Goal: Ask a question

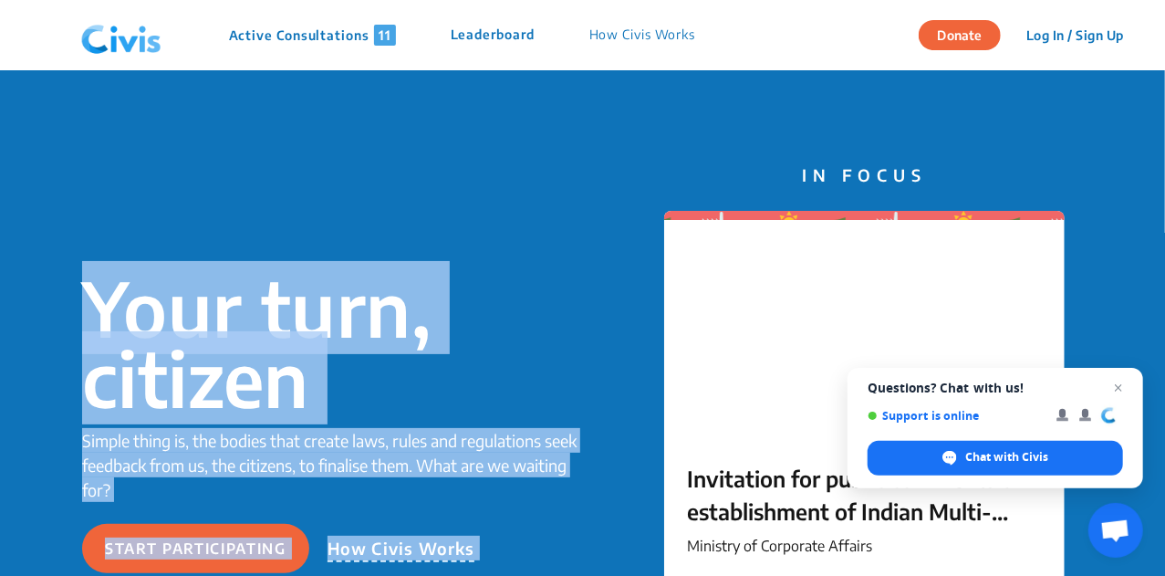
drag, startPoint x: 1161, startPoint y: 48, endPoint x: 1161, endPoint y: 128, distance: 79.4
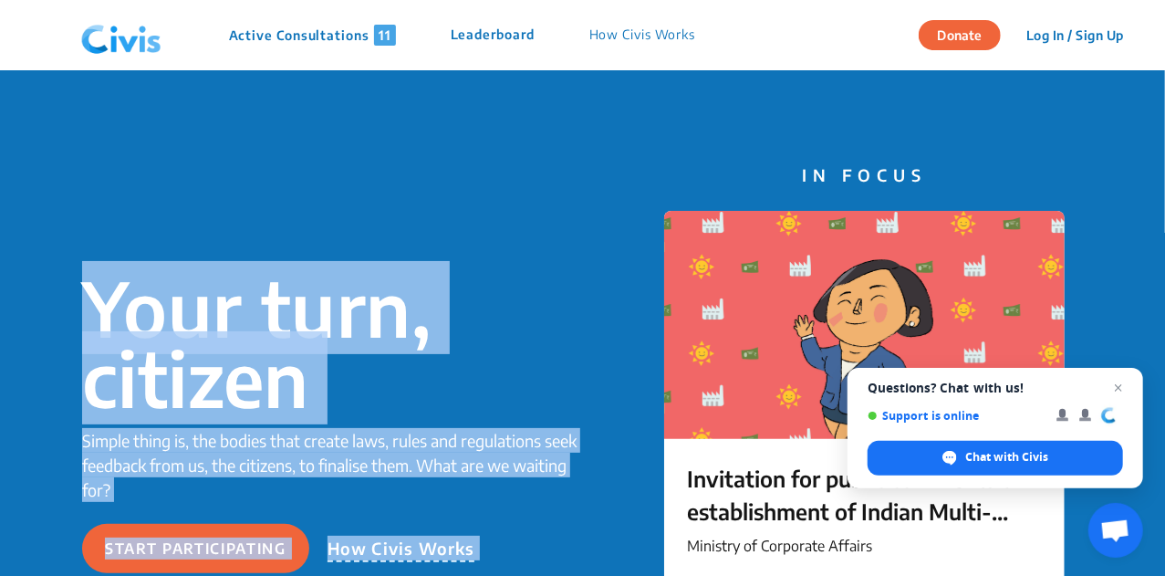
click at [819, 136] on div "Your turn, citizen Simple thing is, the bodies that create laws, rules and regu…" at bounding box center [582, 422] width 1165 height 705
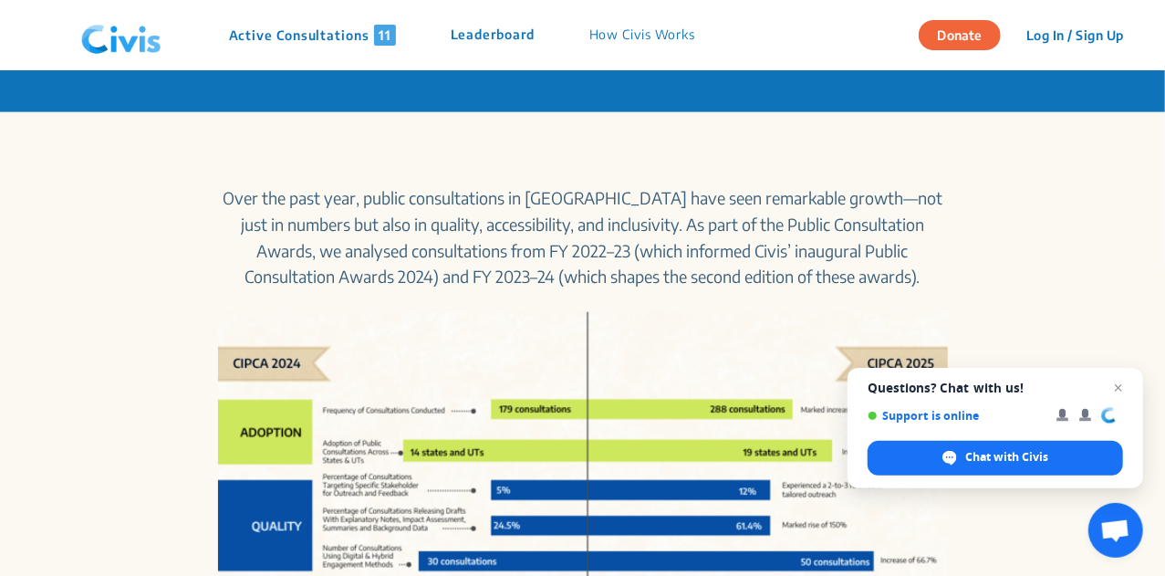
scroll to position [851, 0]
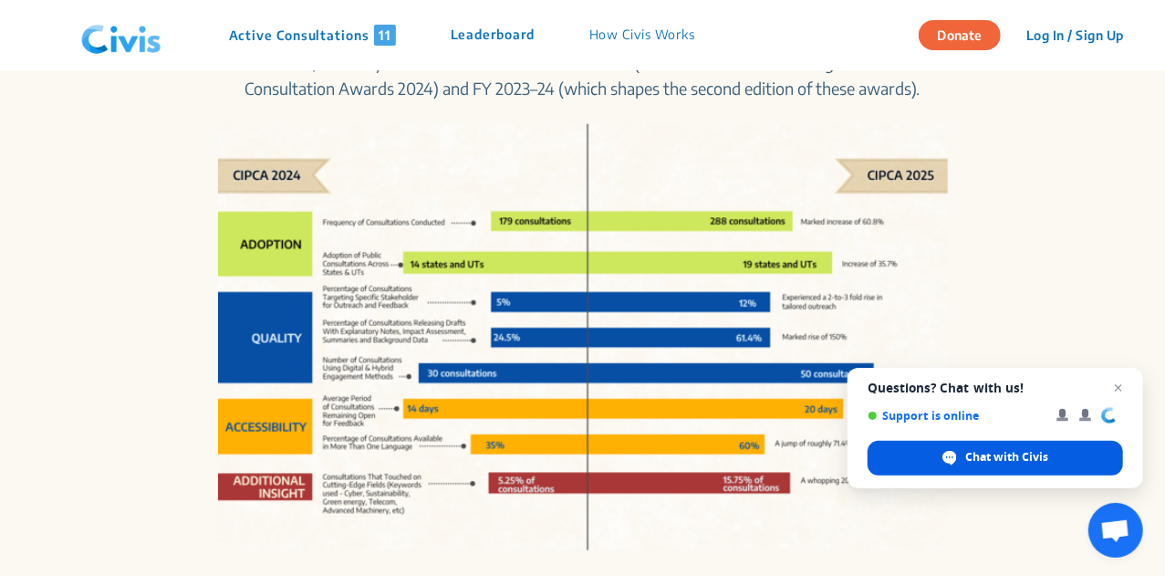
click at [960, 452] on div "Chat with Civis" at bounding box center [995, 458] width 255 height 35
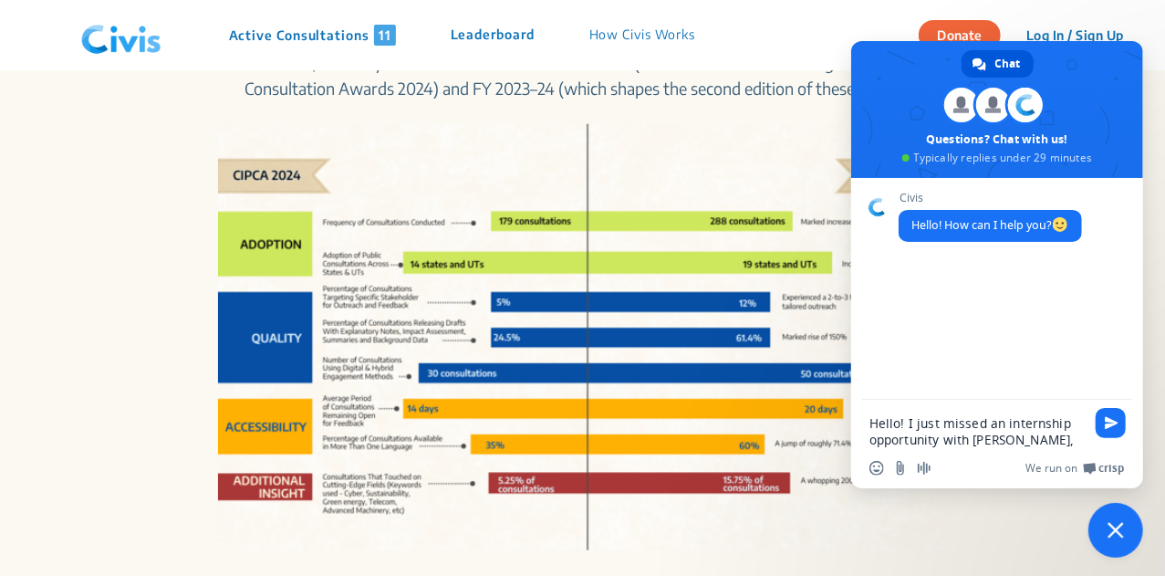
drag, startPoint x: 1006, startPoint y: 442, endPoint x: 909, endPoint y: 418, distance: 100.5
click at [909, 418] on textarea "Hello! I just missed an internship opportunity with [PERSON_NAME]," at bounding box center [977, 431] width 215 height 33
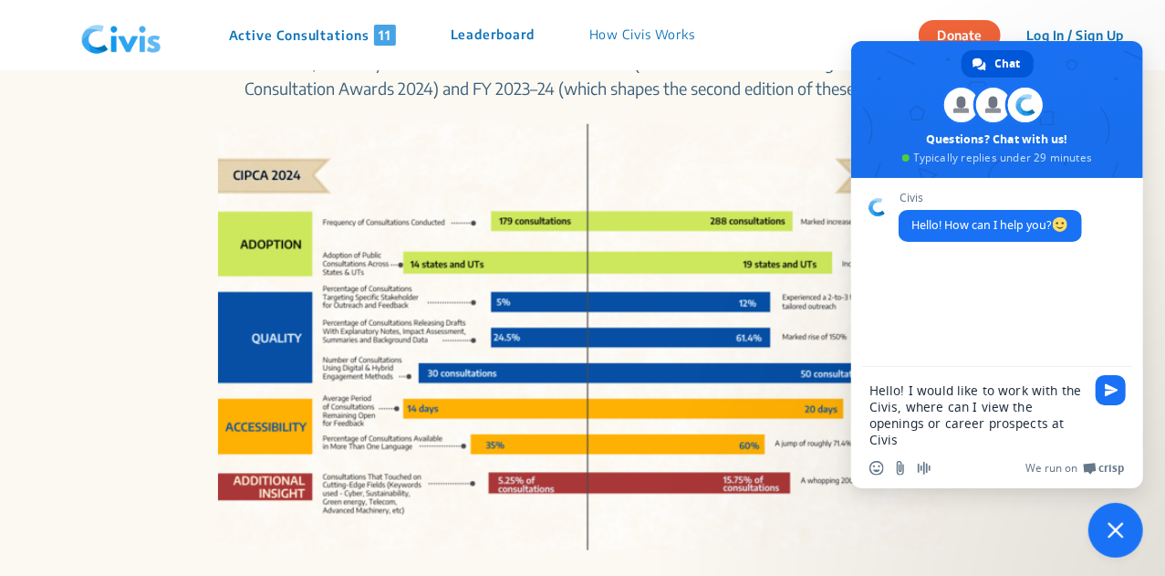
type textarea "Hello! I would like to work with the Civis, where can I view the openings or ca…"
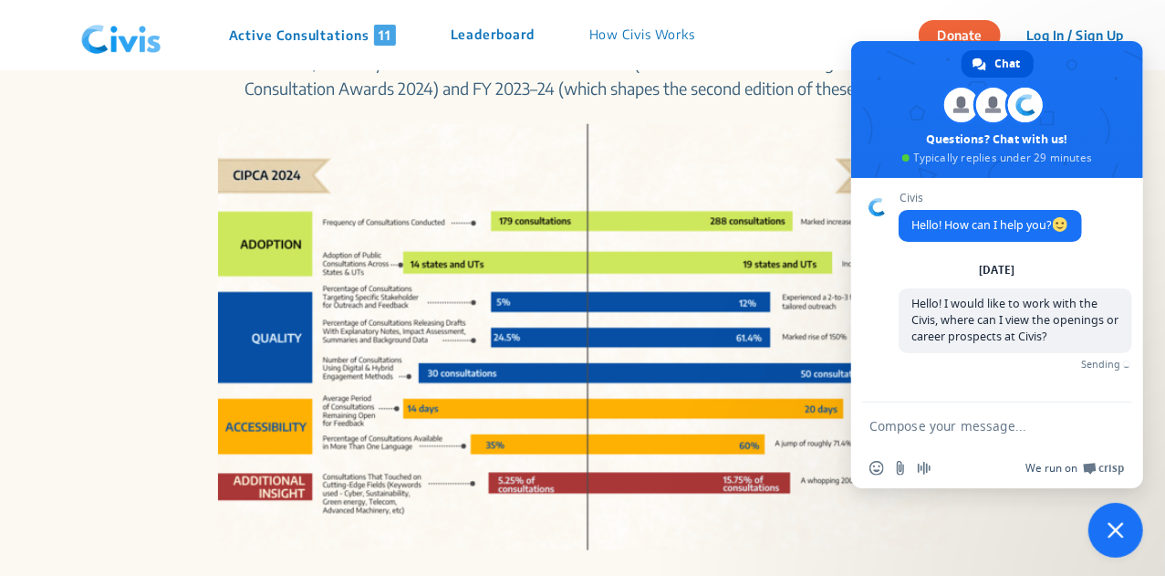
click at [980, 541] on section "Over the past year, public consultations in [GEOGRAPHIC_DATA] have seen remarka…" at bounding box center [582, 348] width 1165 height 848
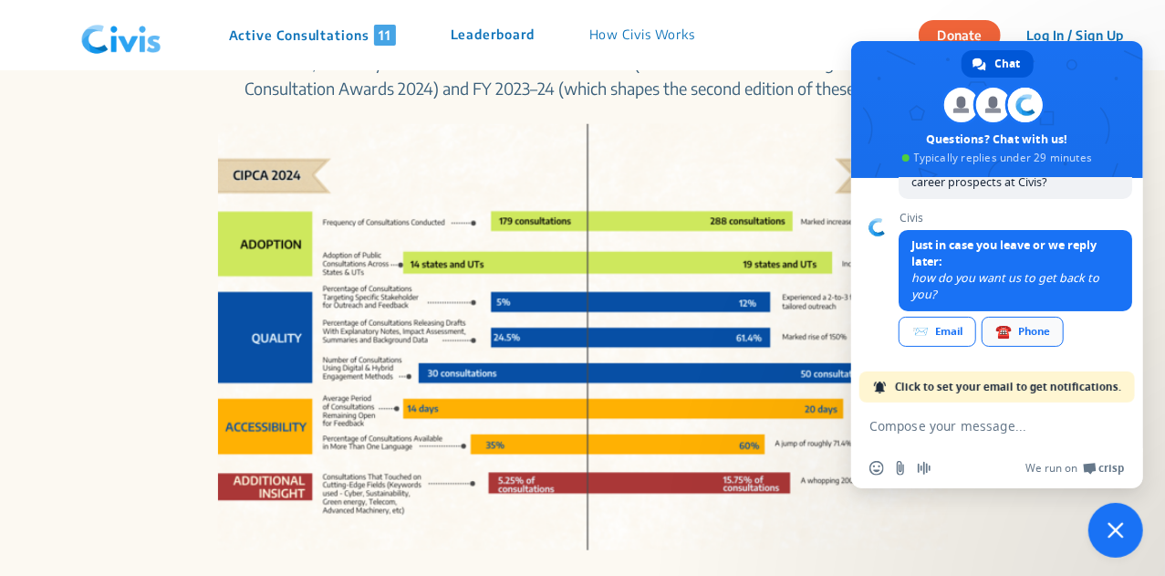
scroll to position [158, 0]
click at [936, 331] on div "📨 Email" at bounding box center [938, 332] width 78 height 30
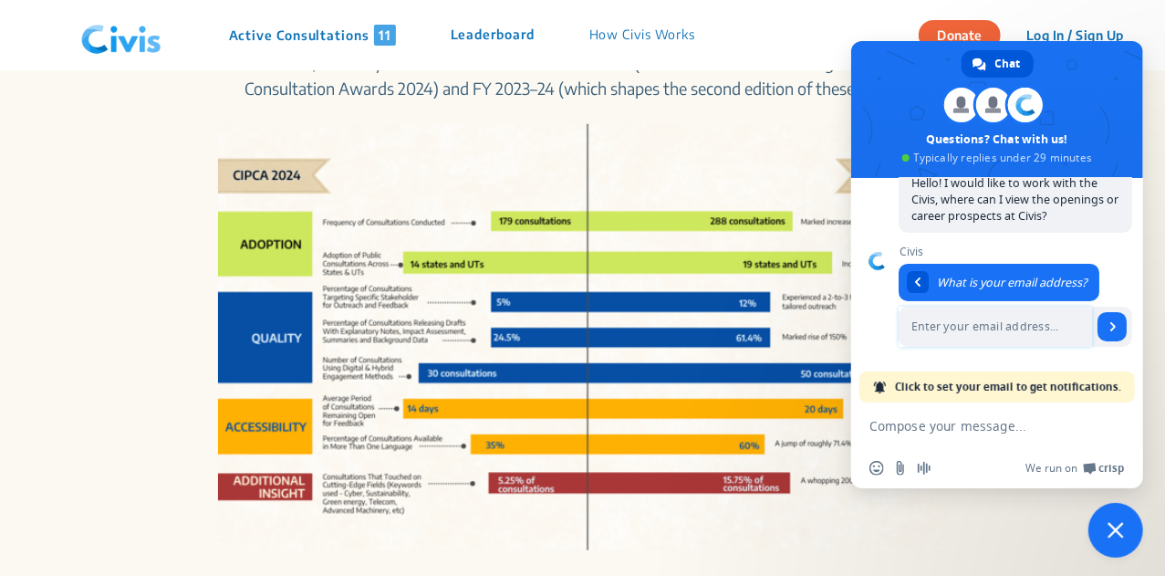
scroll to position [122, 0]
type input "robertrishika@gmail.com"
click at [1109, 324] on span "Send" at bounding box center [1113, 326] width 9 height 9
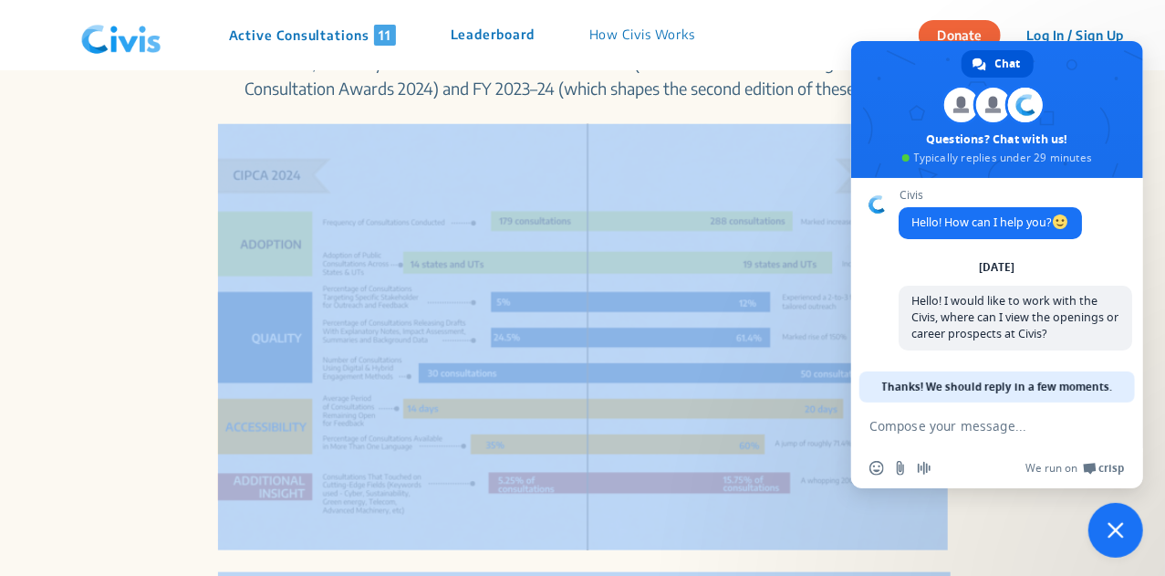
scroll to position [0, 0]
drag, startPoint x: 1143, startPoint y: 239, endPoint x: 1130, endPoint y: 188, distance: 52.7
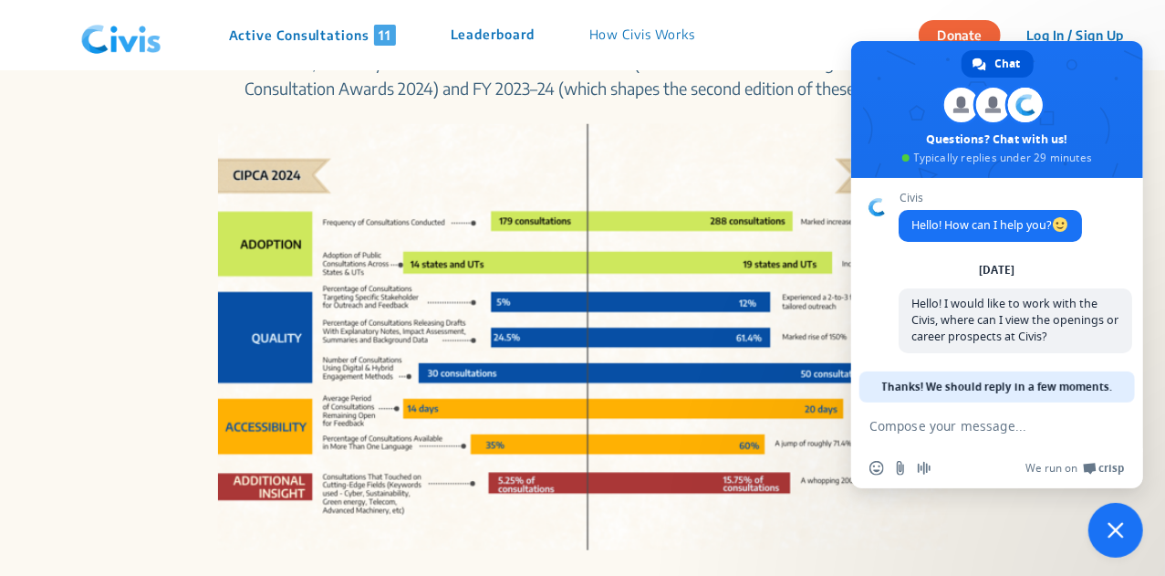
click at [999, 428] on textarea "Compose your message..." at bounding box center [977, 426] width 215 height 16
type textarea "Thank you."
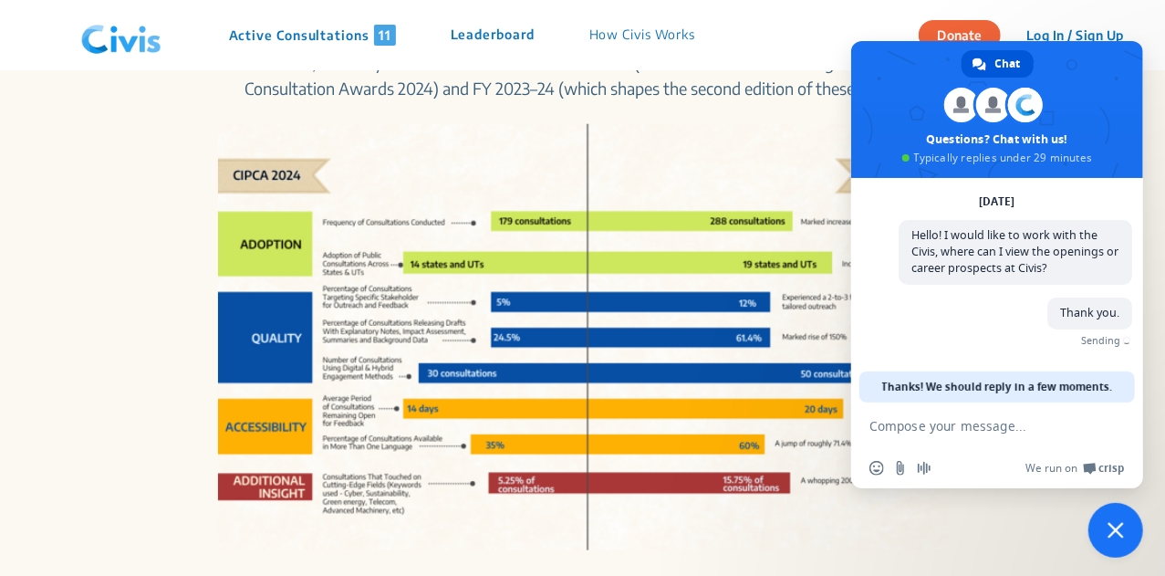
scroll to position [43, 0]
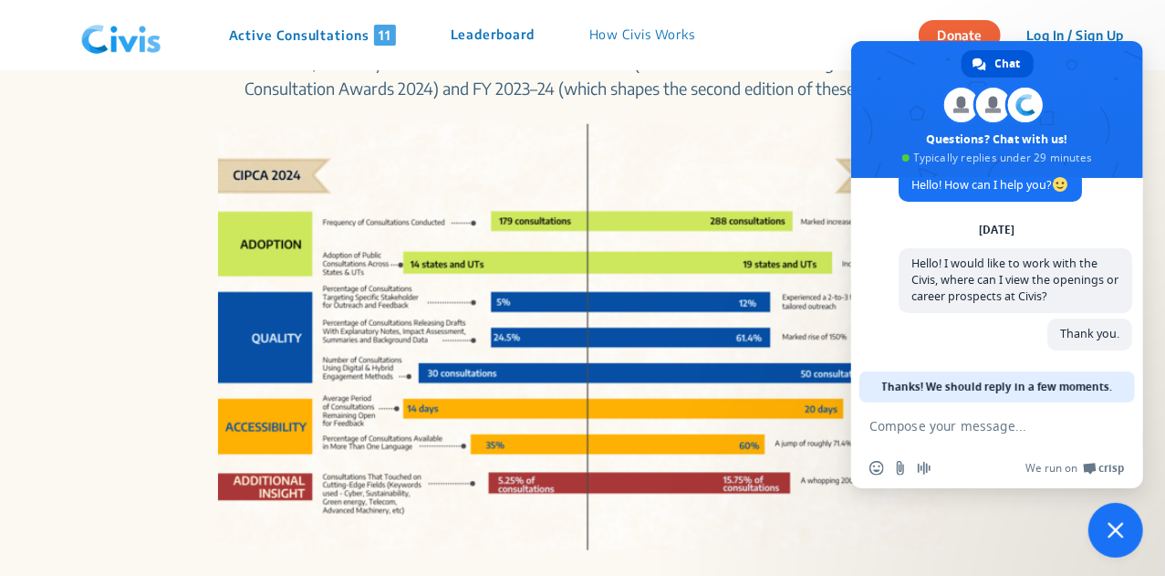
click at [1108, 526] on span "Close chat" at bounding box center [1116, 530] width 16 height 16
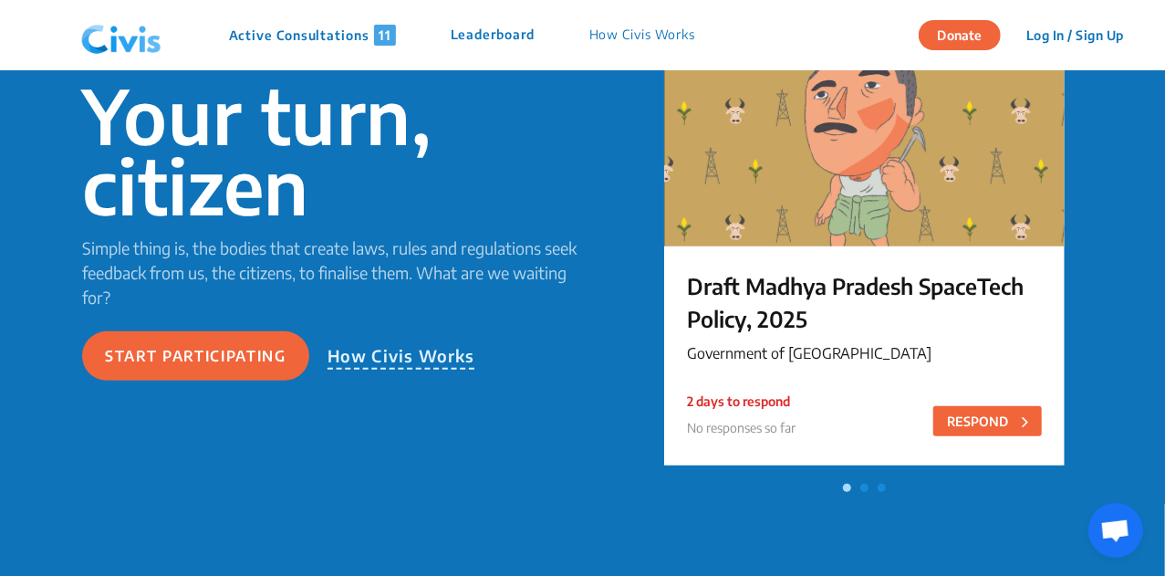
scroll to position [0, 0]
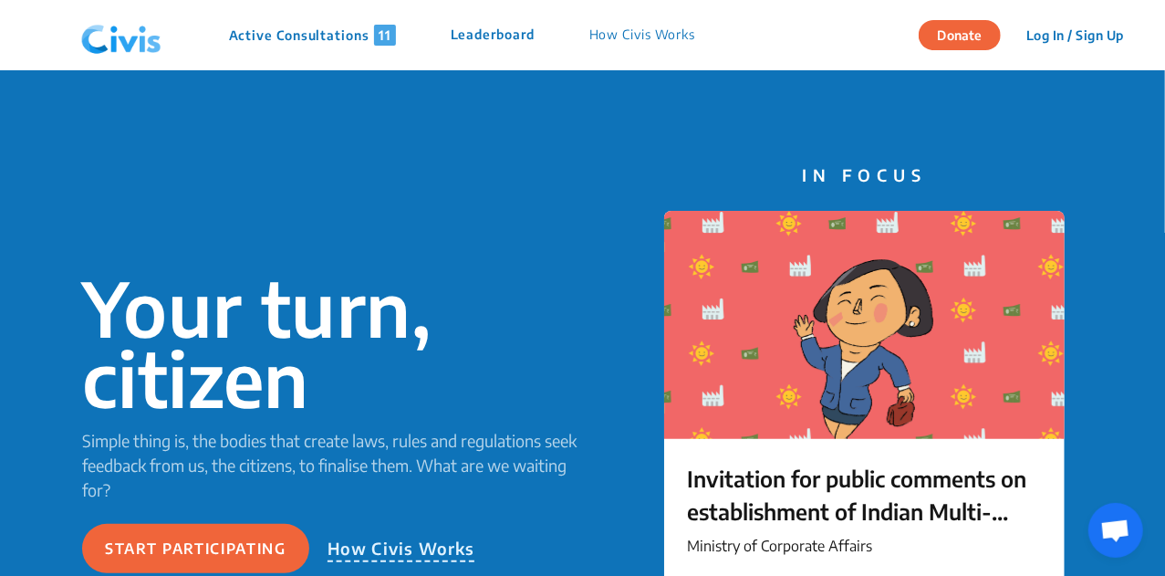
click at [666, 34] on p "How Civis Works" at bounding box center [642, 35] width 107 height 21
